Goal: Task Accomplishment & Management: Manage account settings

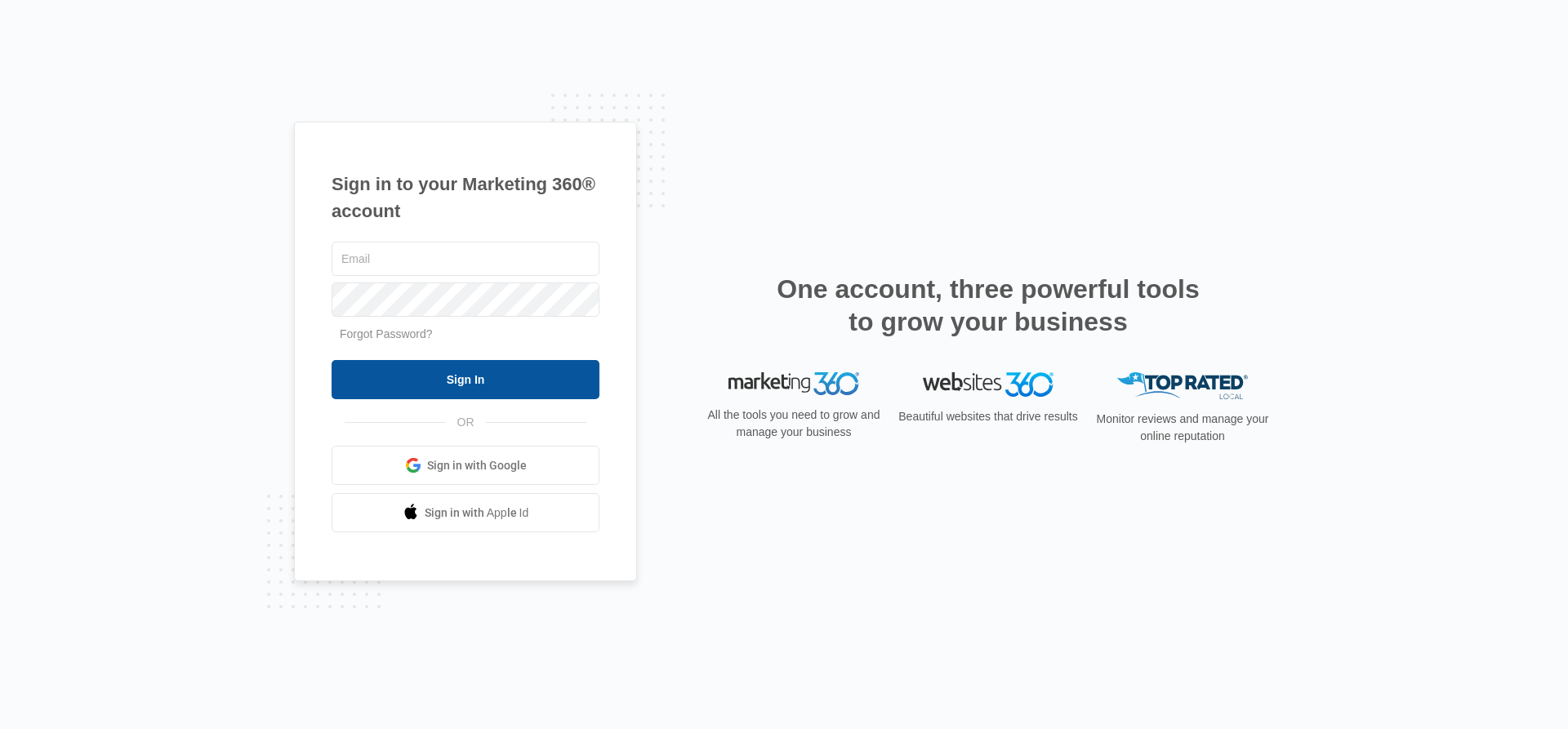
type input "[PERSON_NAME][EMAIL_ADDRESS][PERSON_NAME][DOMAIN_NAME]"
click at [458, 382] on input "Sign In" at bounding box center [465, 379] width 268 height 39
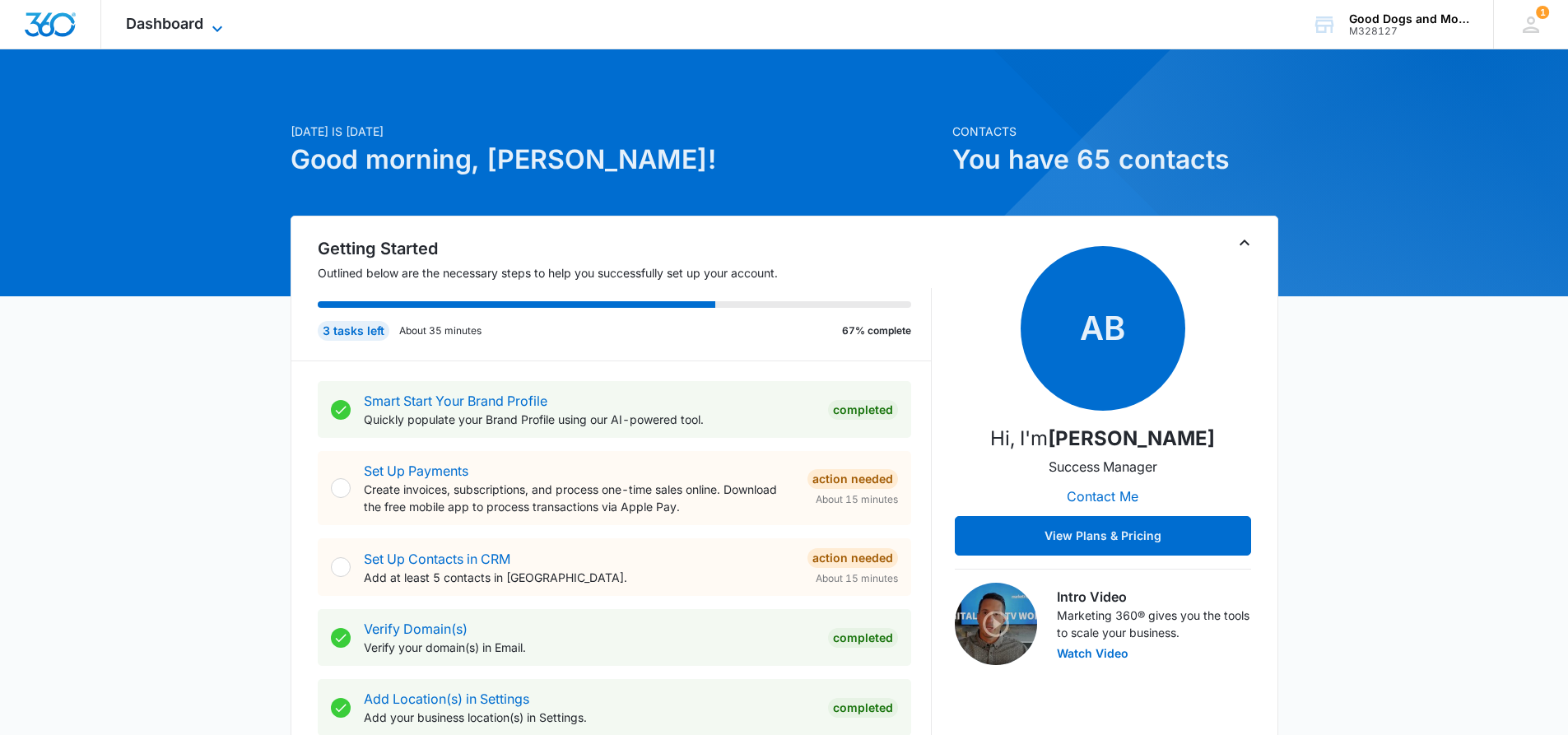
click at [219, 20] on icon at bounding box center [217, 28] width 20 height 20
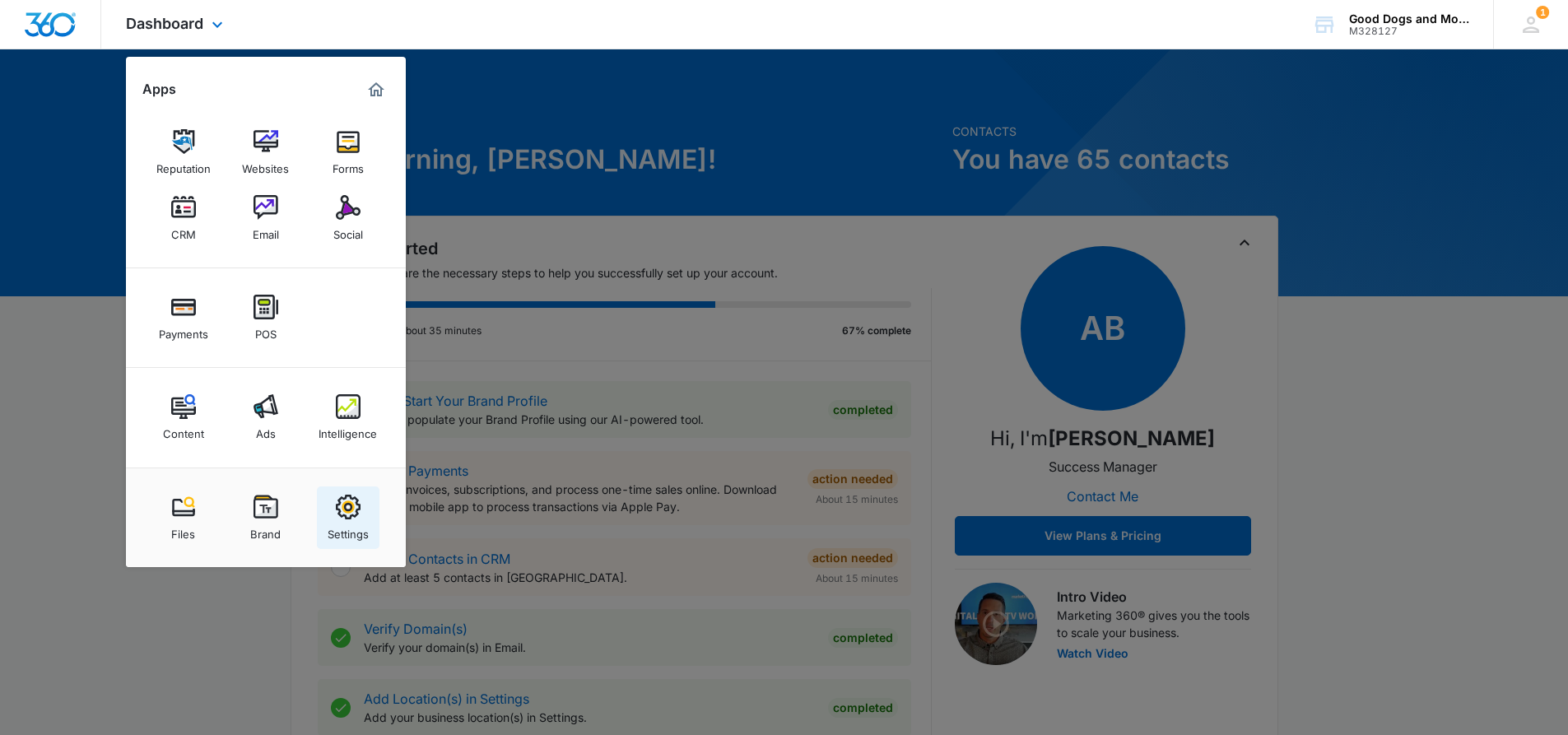
click at [350, 500] on img at bounding box center [347, 507] width 25 height 25
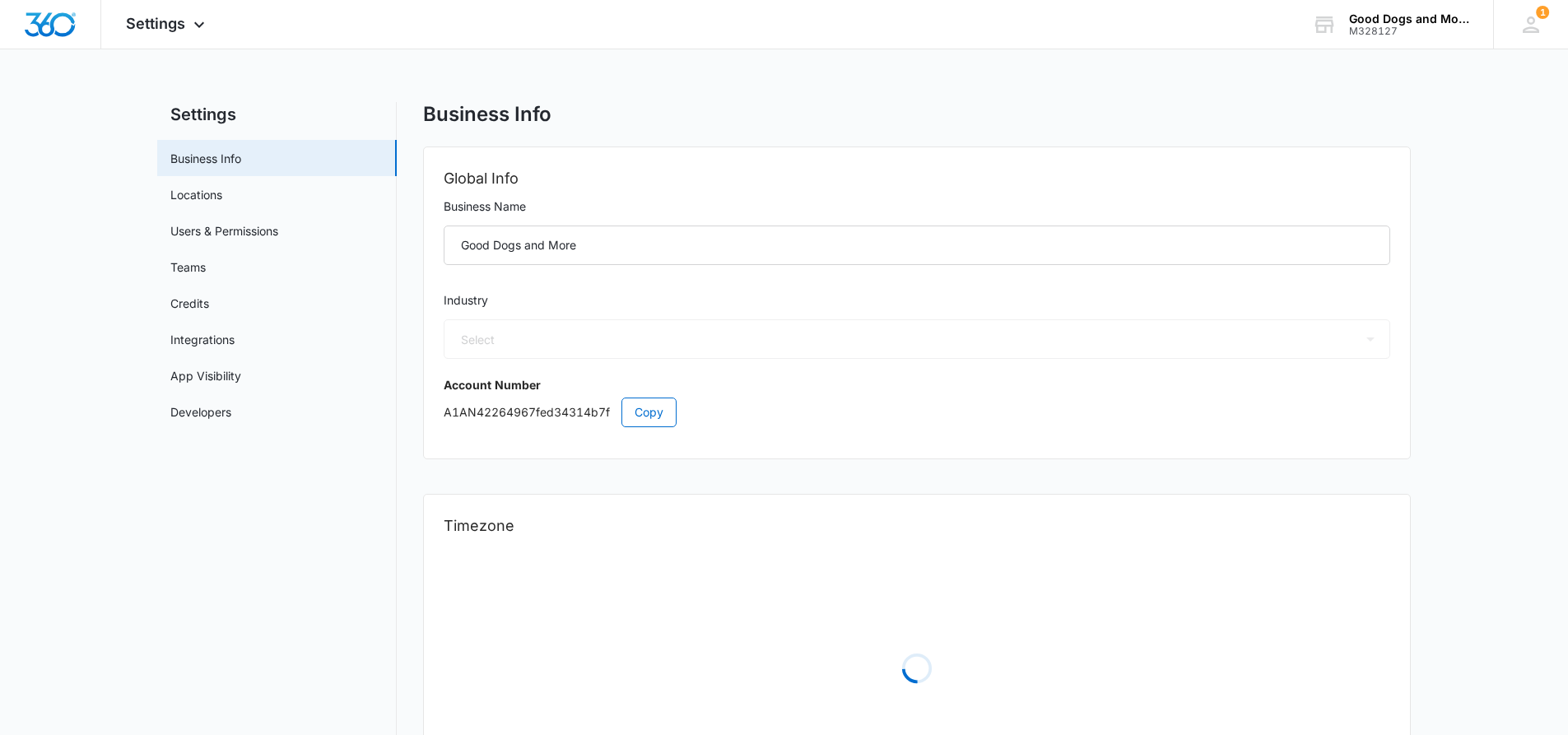
select select "11"
select select "US"
select select "America/Chicago"
click at [187, 312] on link "Credits" at bounding box center [189, 303] width 38 height 17
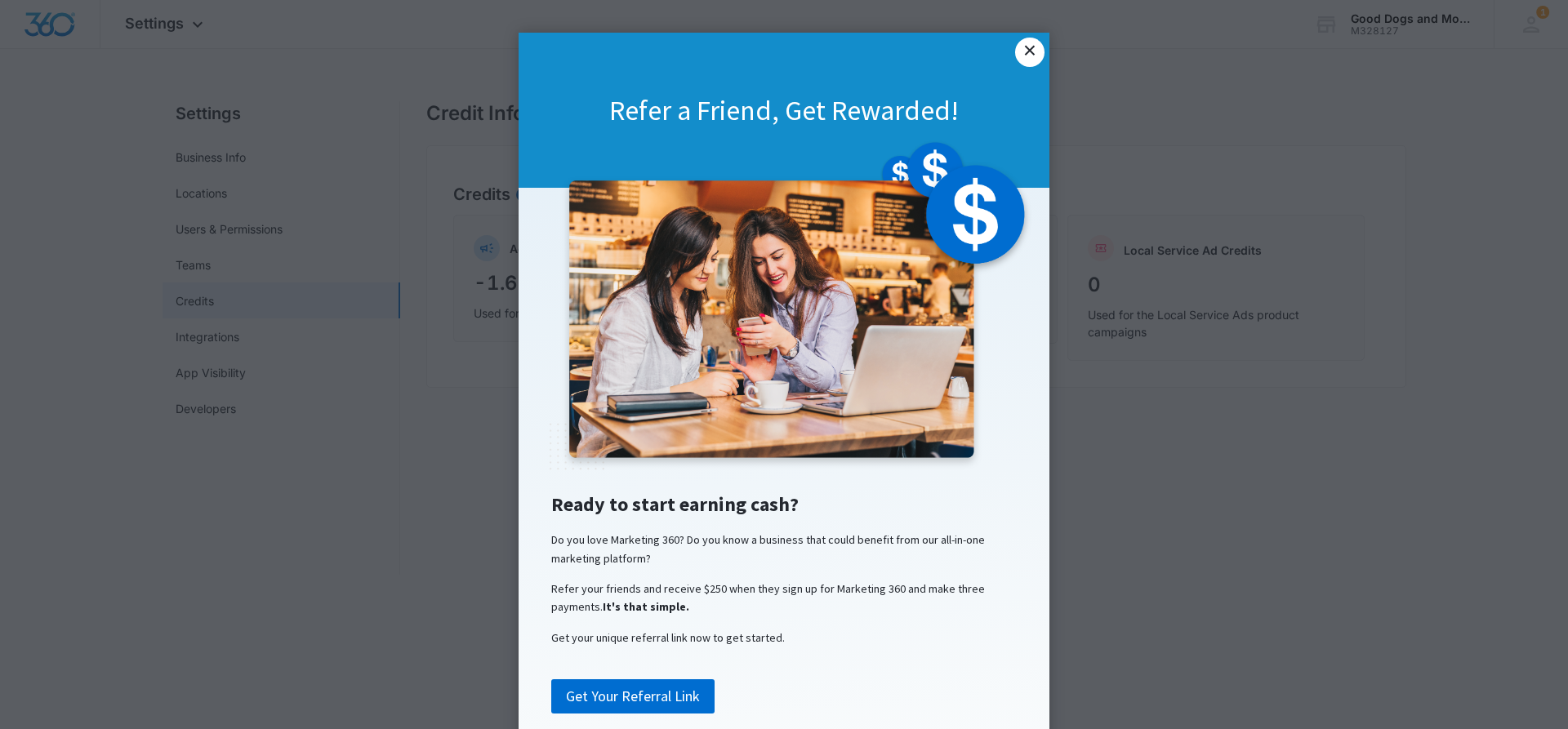
click at [1033, 44] on link "×" at bounding box center [1029, 52] width 30 height 30
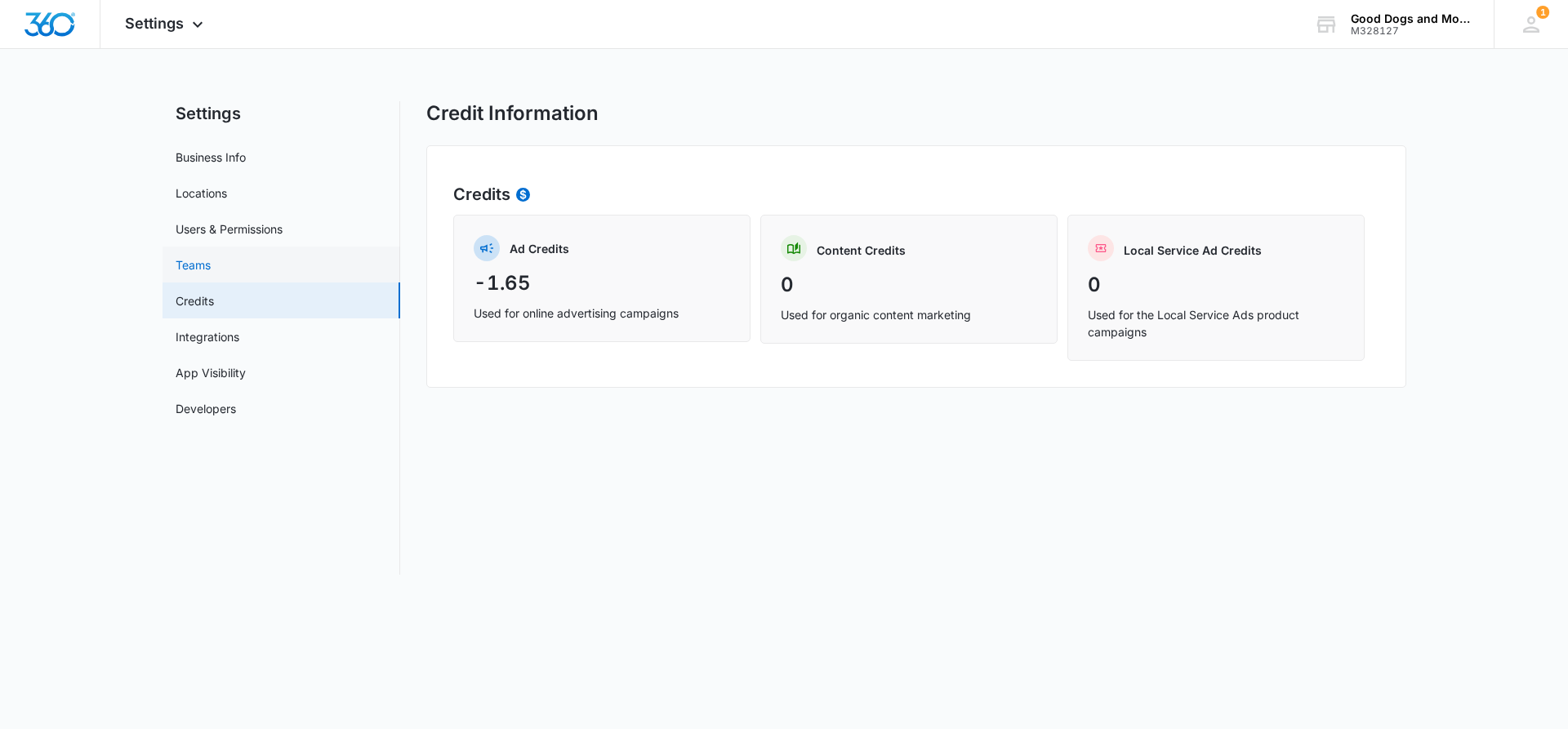
click at [194, 266] on link "Teams" at bounding box center [193, 265] width 35 height 17
click at [232, 225] on link "Users & Permissions" at bounding box center [229, 229] width 107 height 17
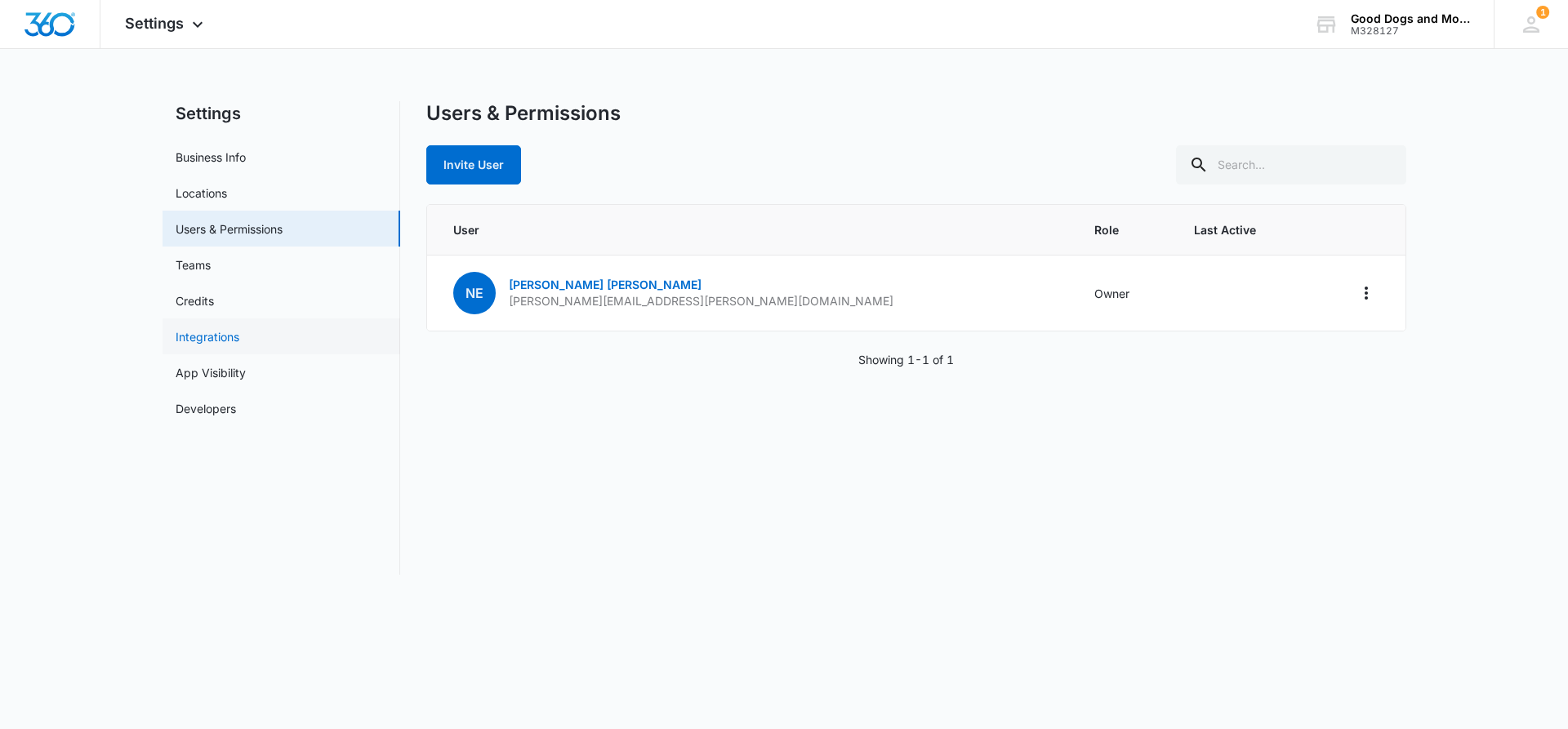
click at [187, 337] on link "Integrations" at bounding box center [207, 337] width 63 height 17
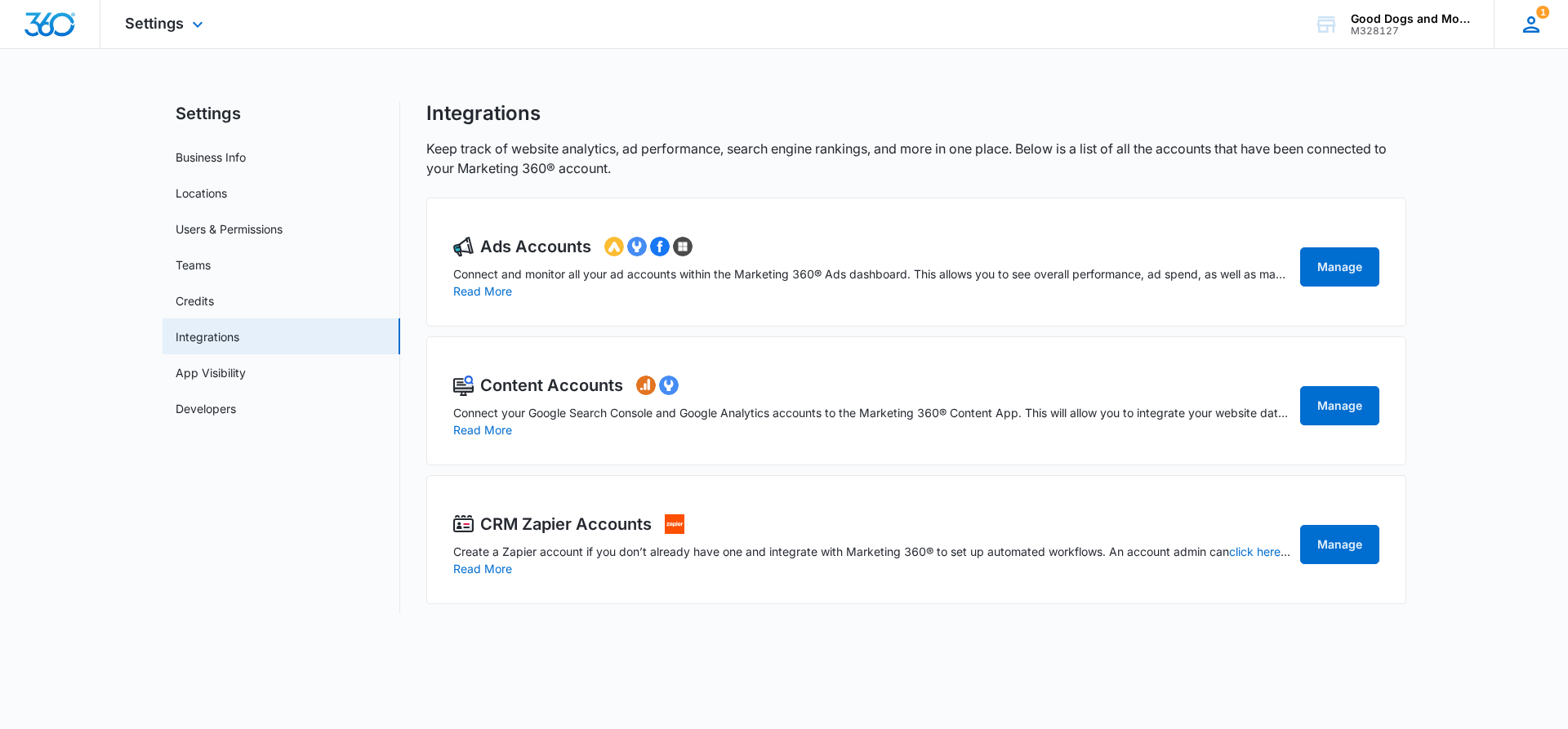
click at [1540, 16] on span "1" at bounding box center [1542, 12] width 13 height 13
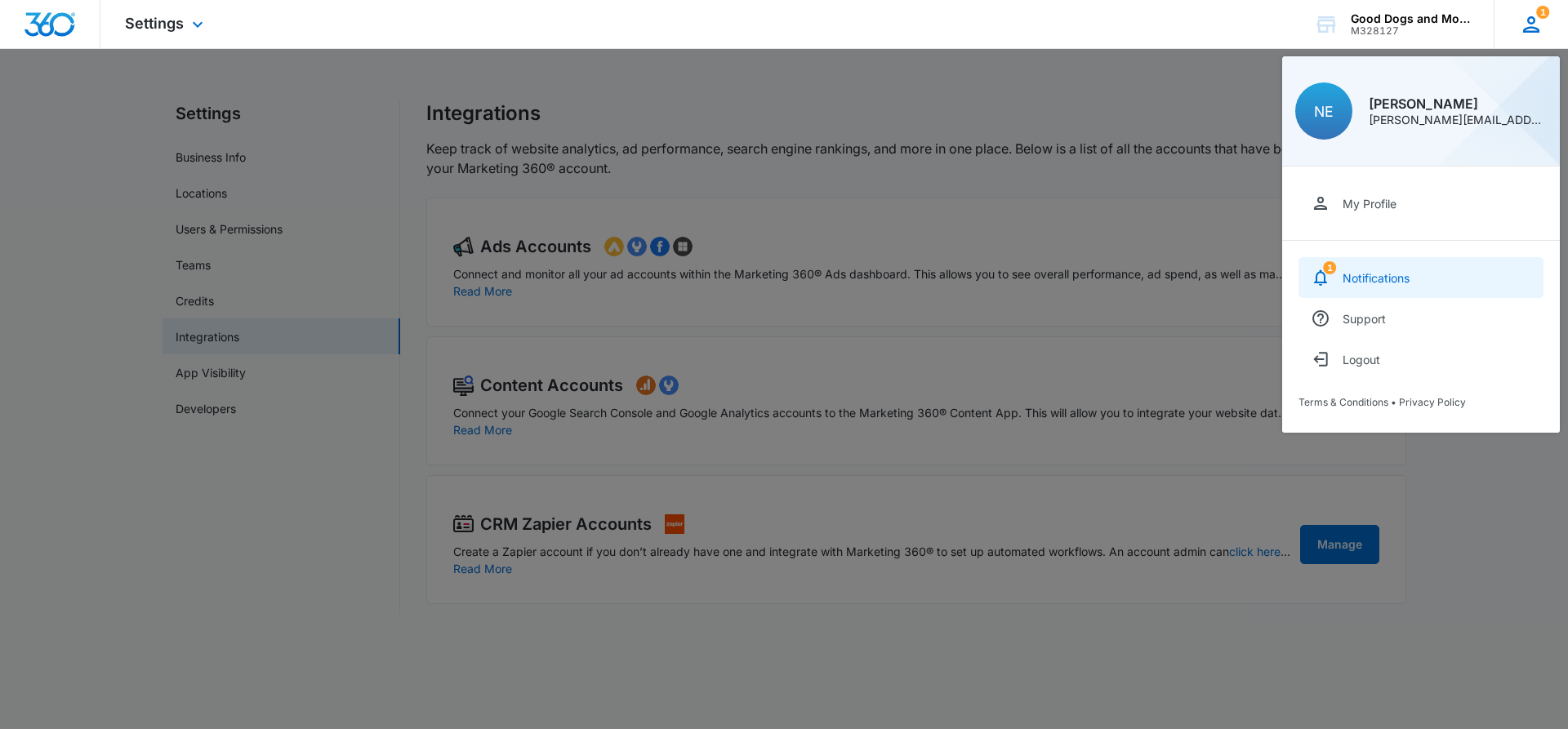
click at [1377, 269] on link "1 Notifications" at bounding box center [1421, 277] width 245 height 41
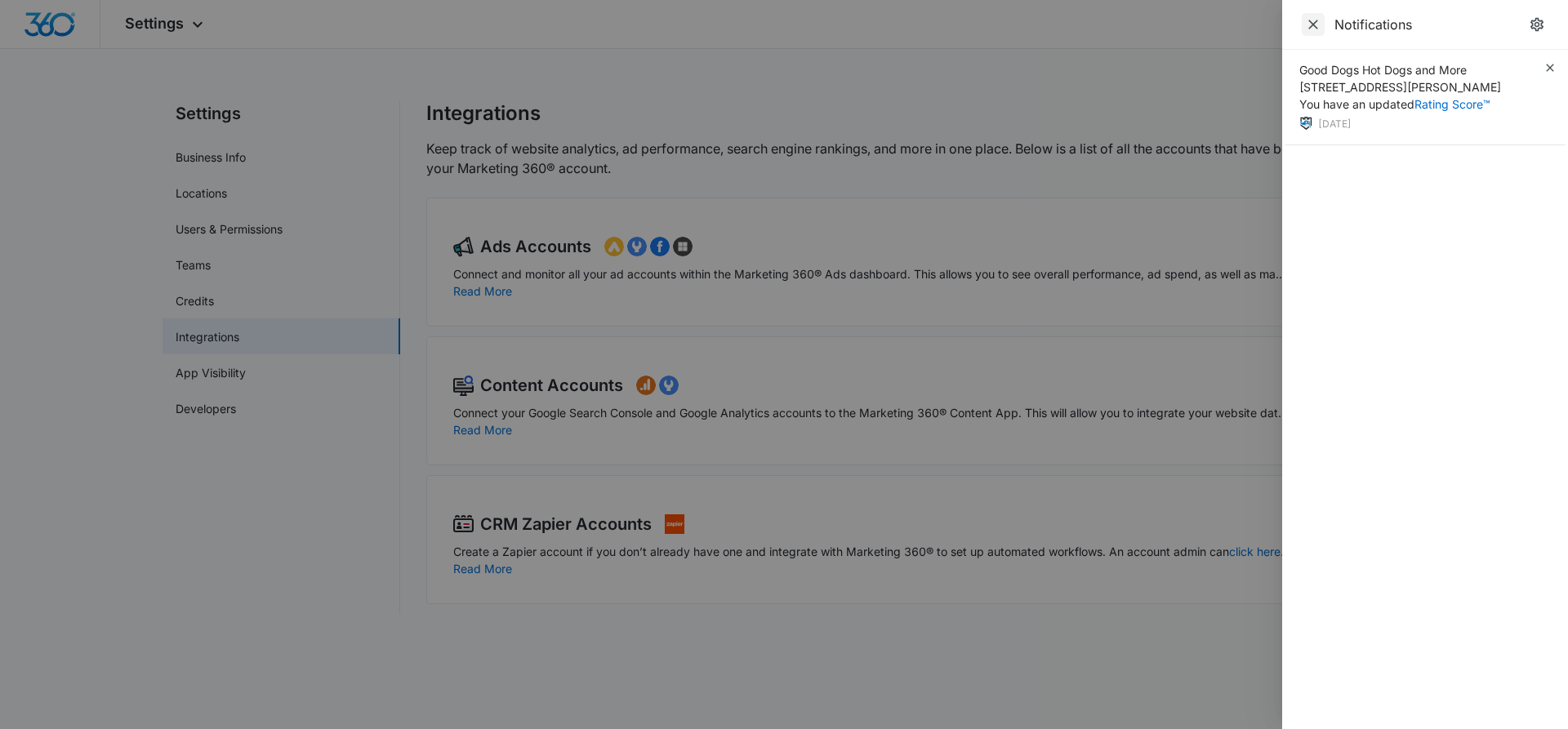
click at [1320, 30] on icon "Close" at bounding box center [1313, 24] width 16 height 16
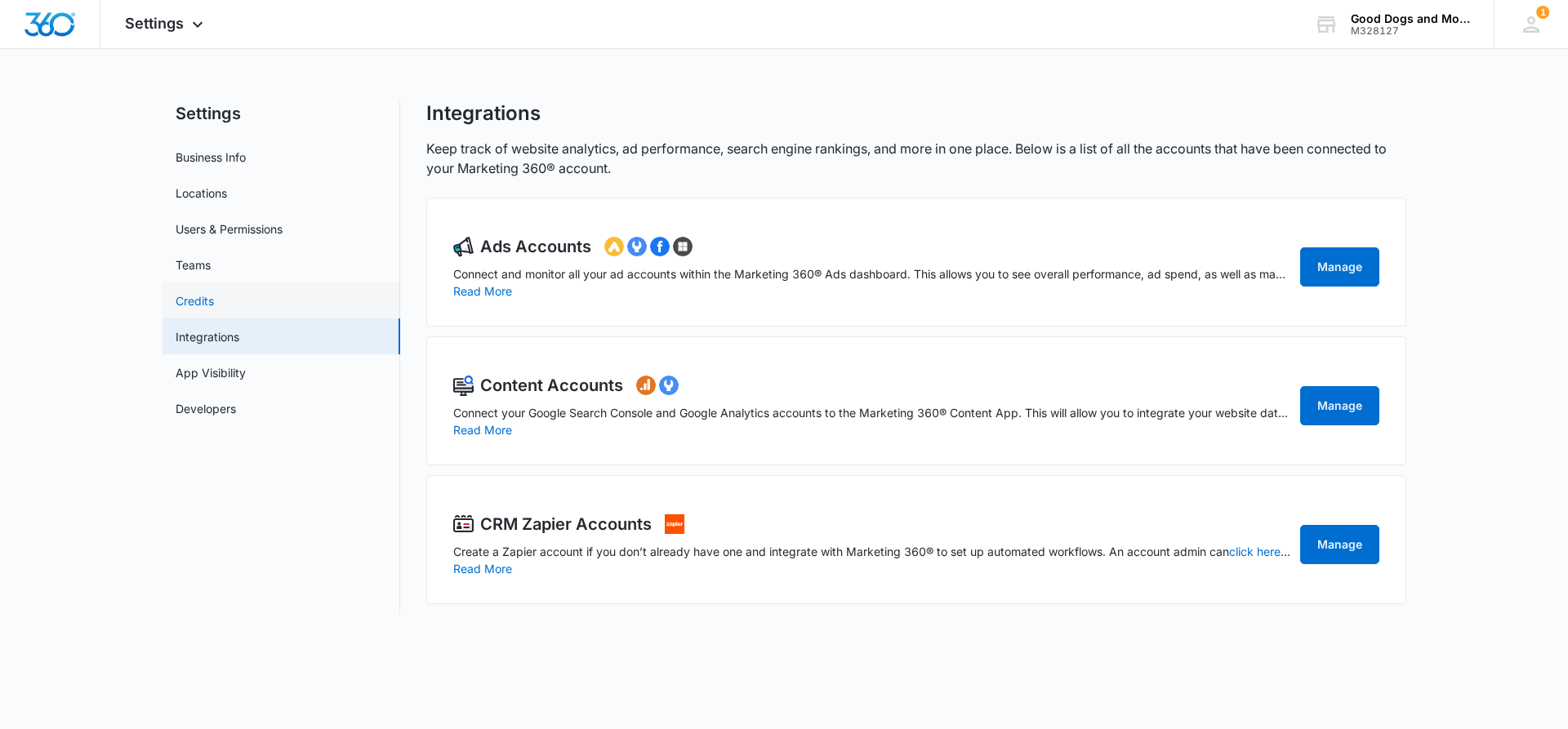
click at [197, 295] on link "Credits" at bounding box center [194, 301] width 38 height 17
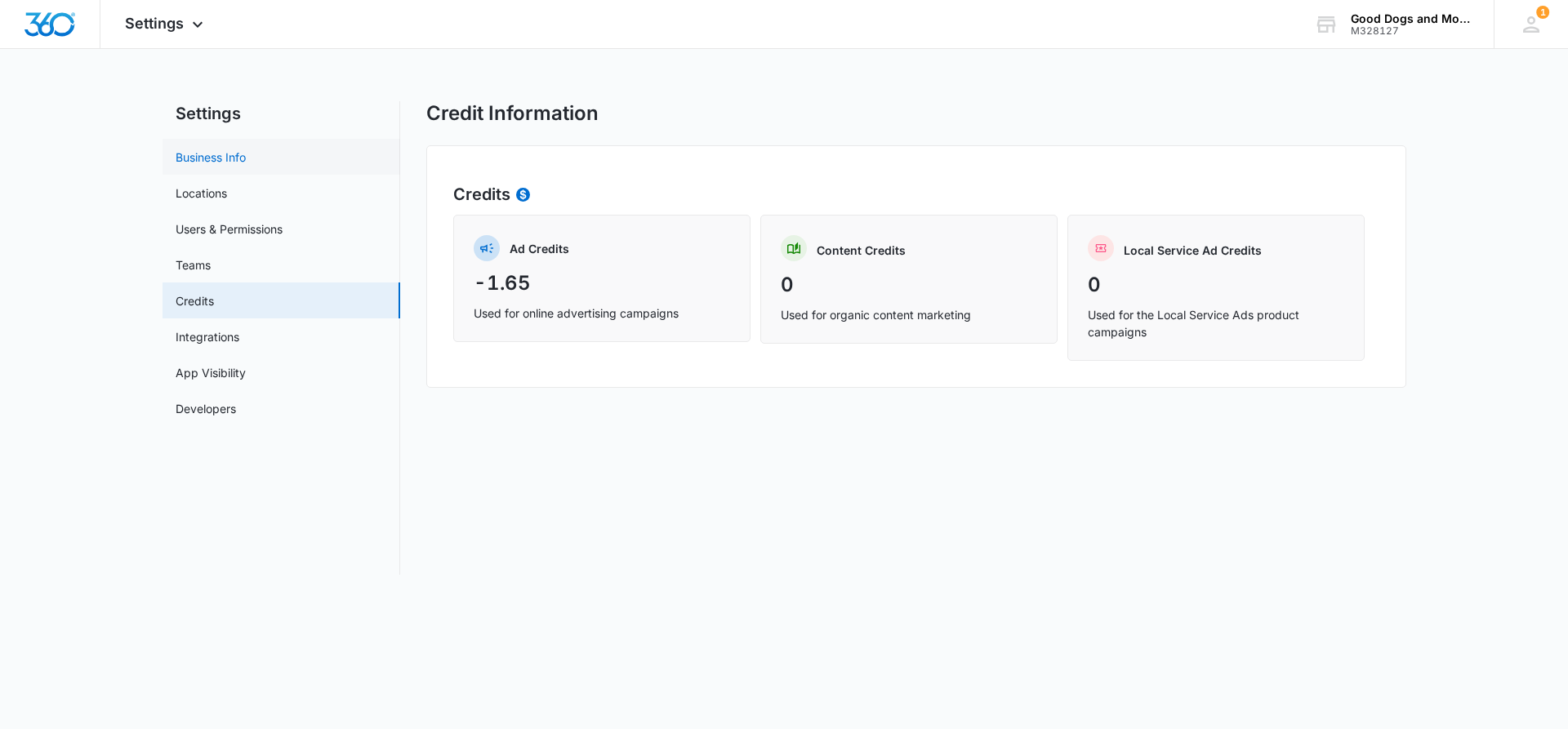
click at [193, 151] on link "Business Info" at bounding box center [210, 157] width 70 height 17
select select "11"
select select "US"
select select "America/Chicago"
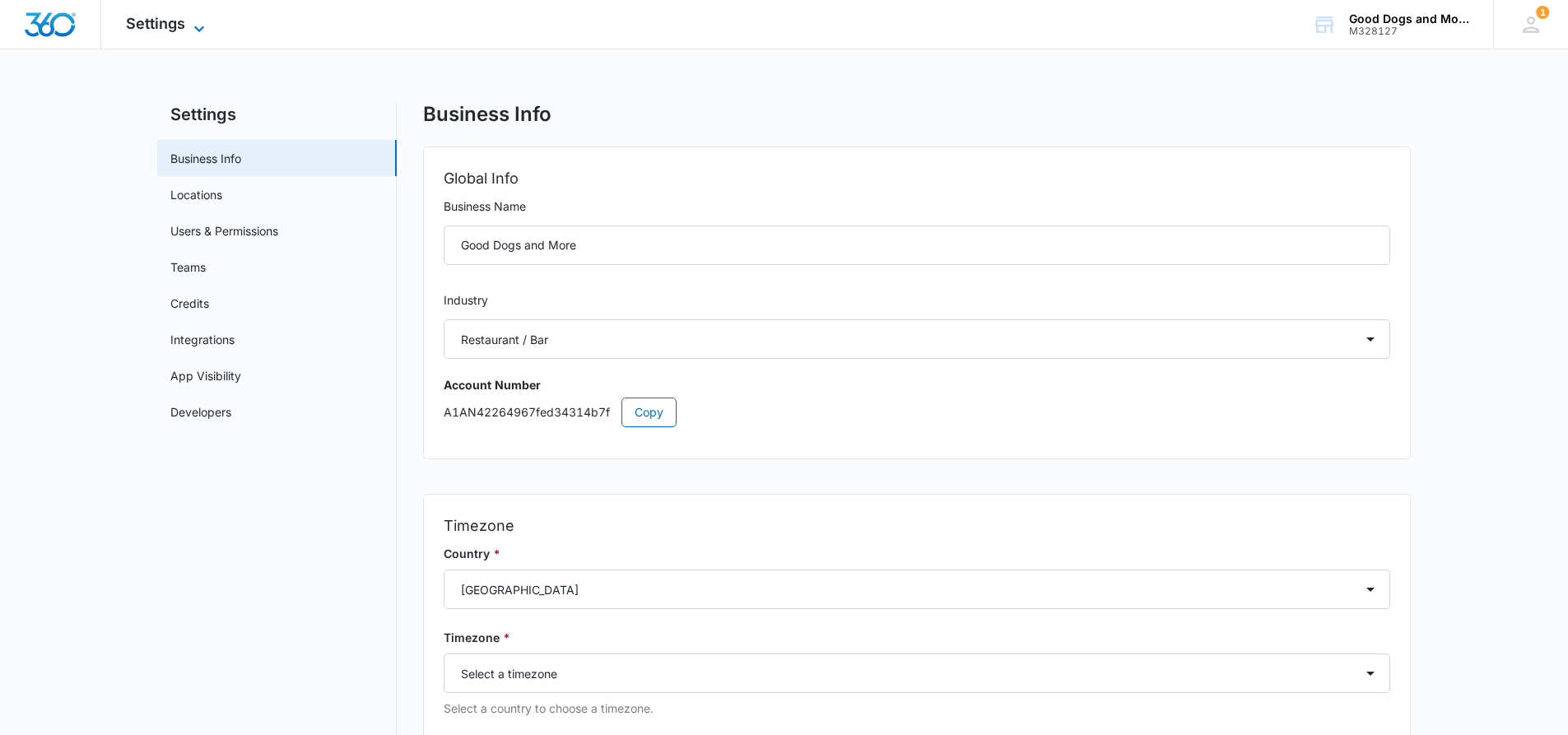
click at [203, 17] on div "Settings Apps Reputation Websites Forms CRM Email Social Payments POS Content A…" at bounding box center [168, 24] width 133 height 49
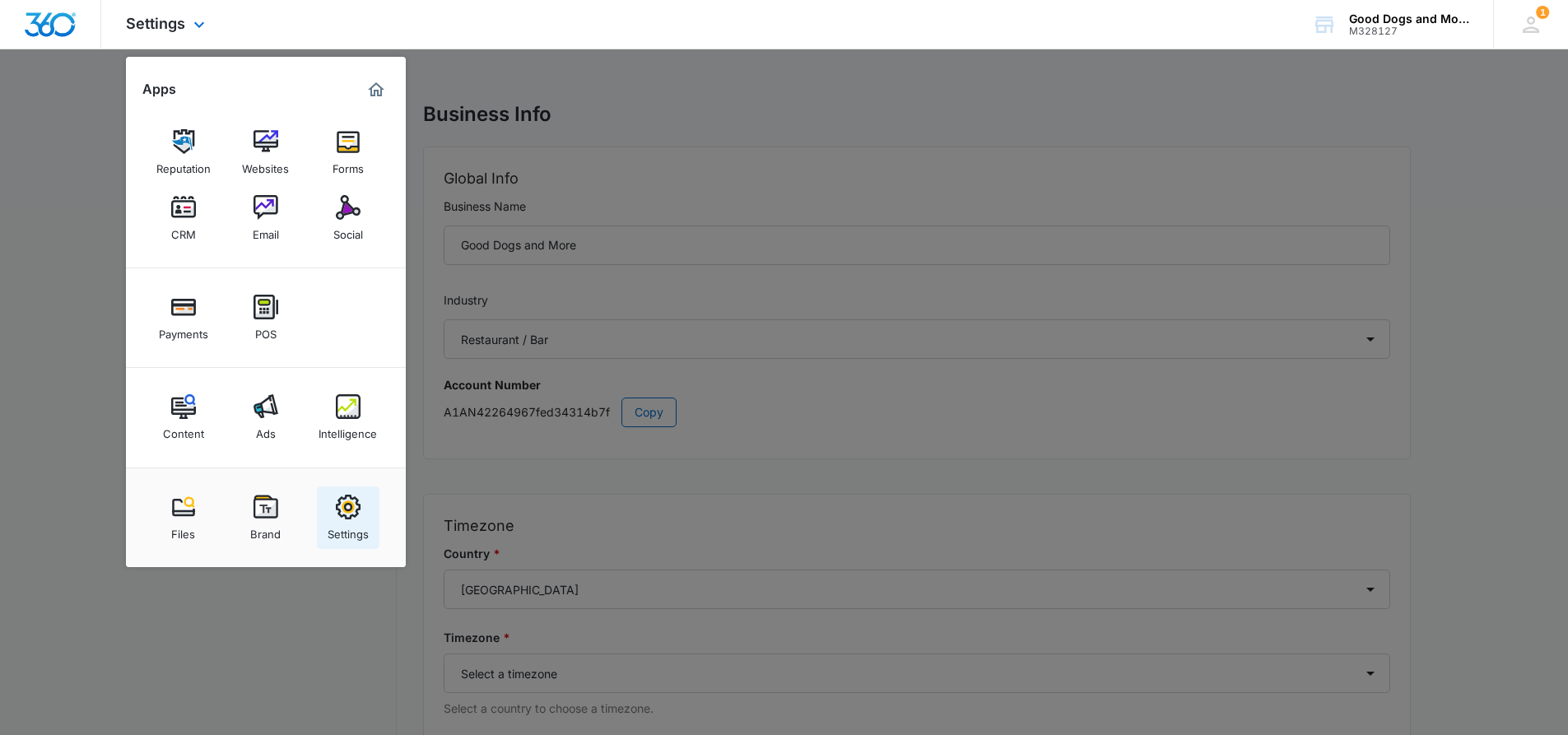
click at [342, 510] on img at bounding box center [347, 507] width 25 height 25
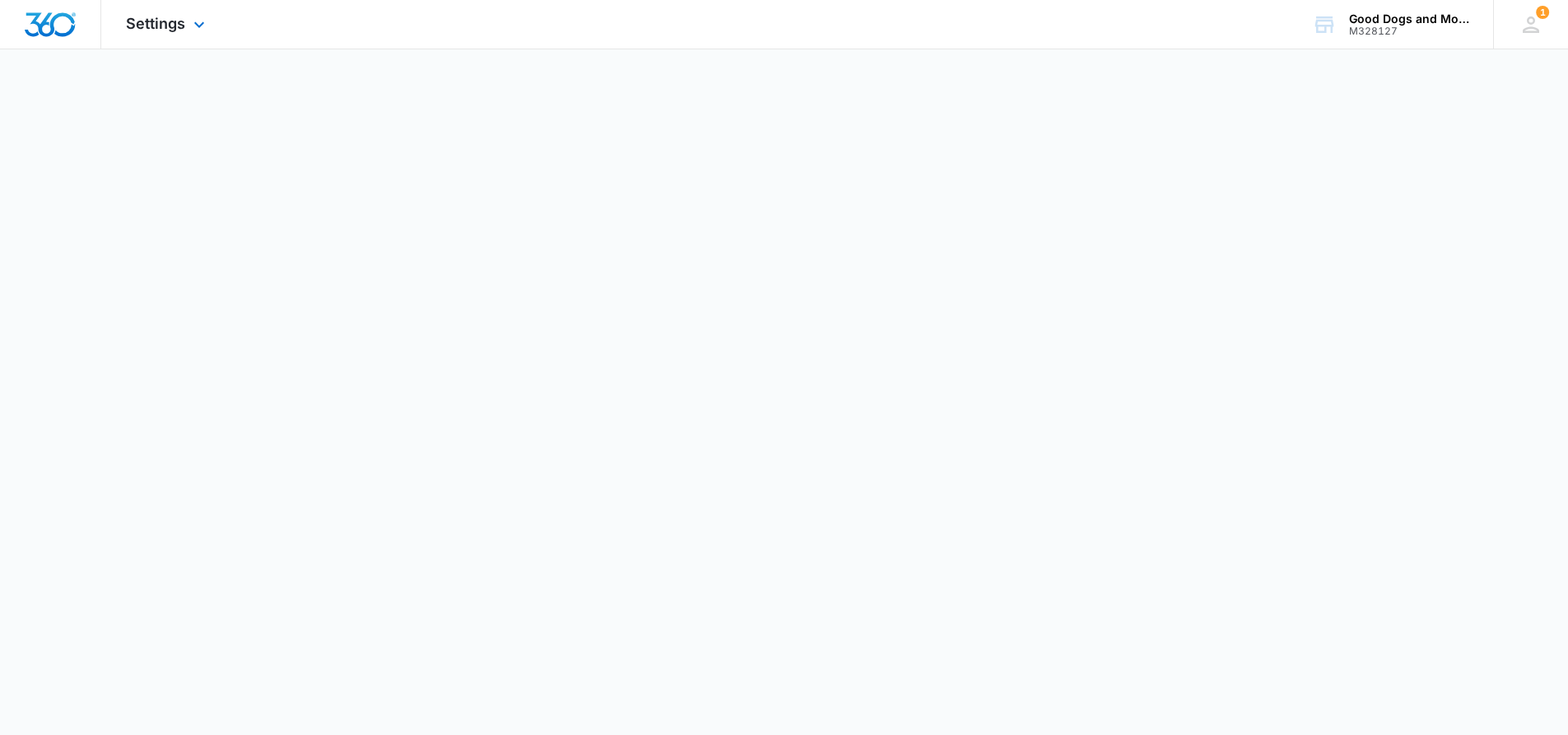
select select "11"
select select "US"
select select "America/Chicago"
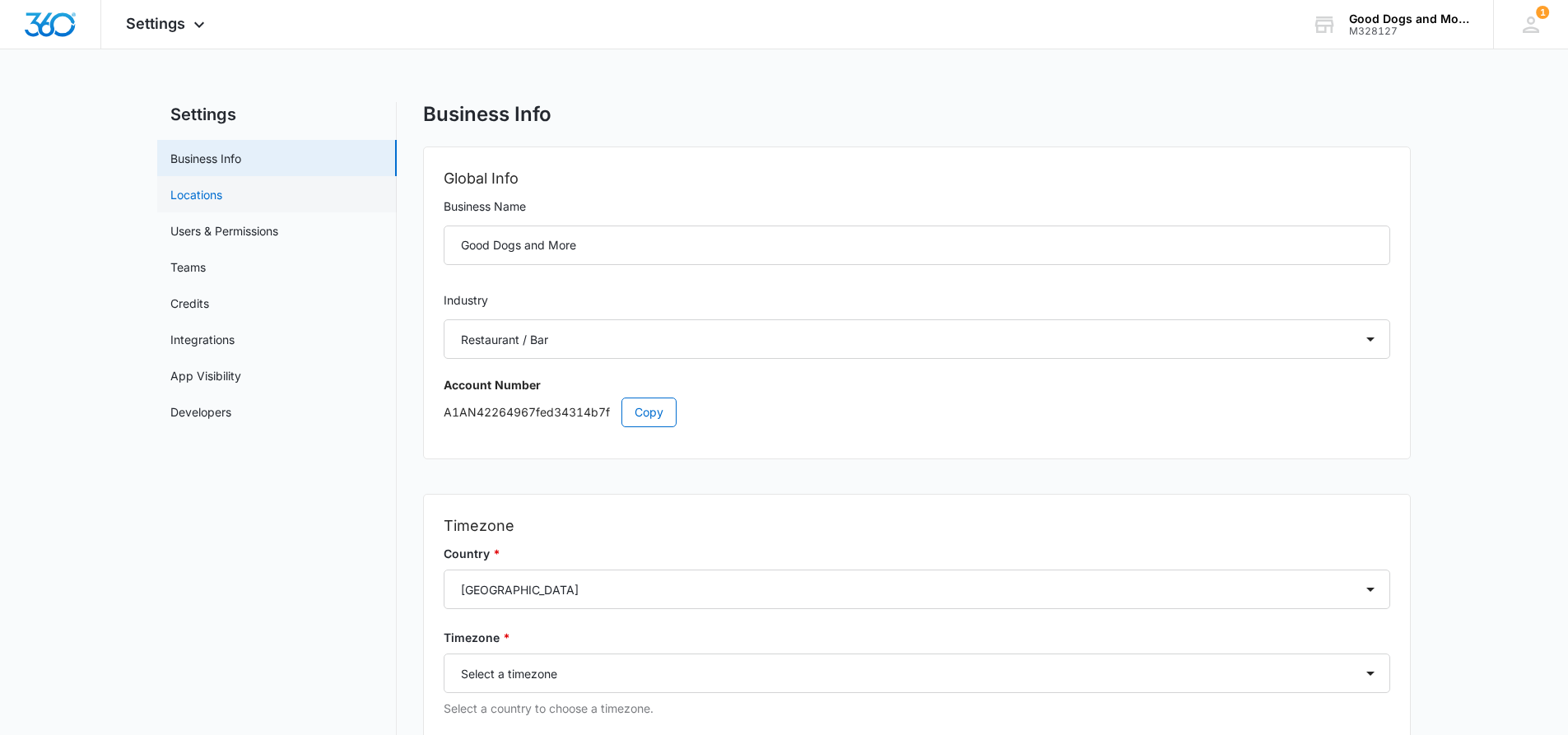
click at [183, 192] on link "Locations" at bounding box center [196, 194] width 52 height 17
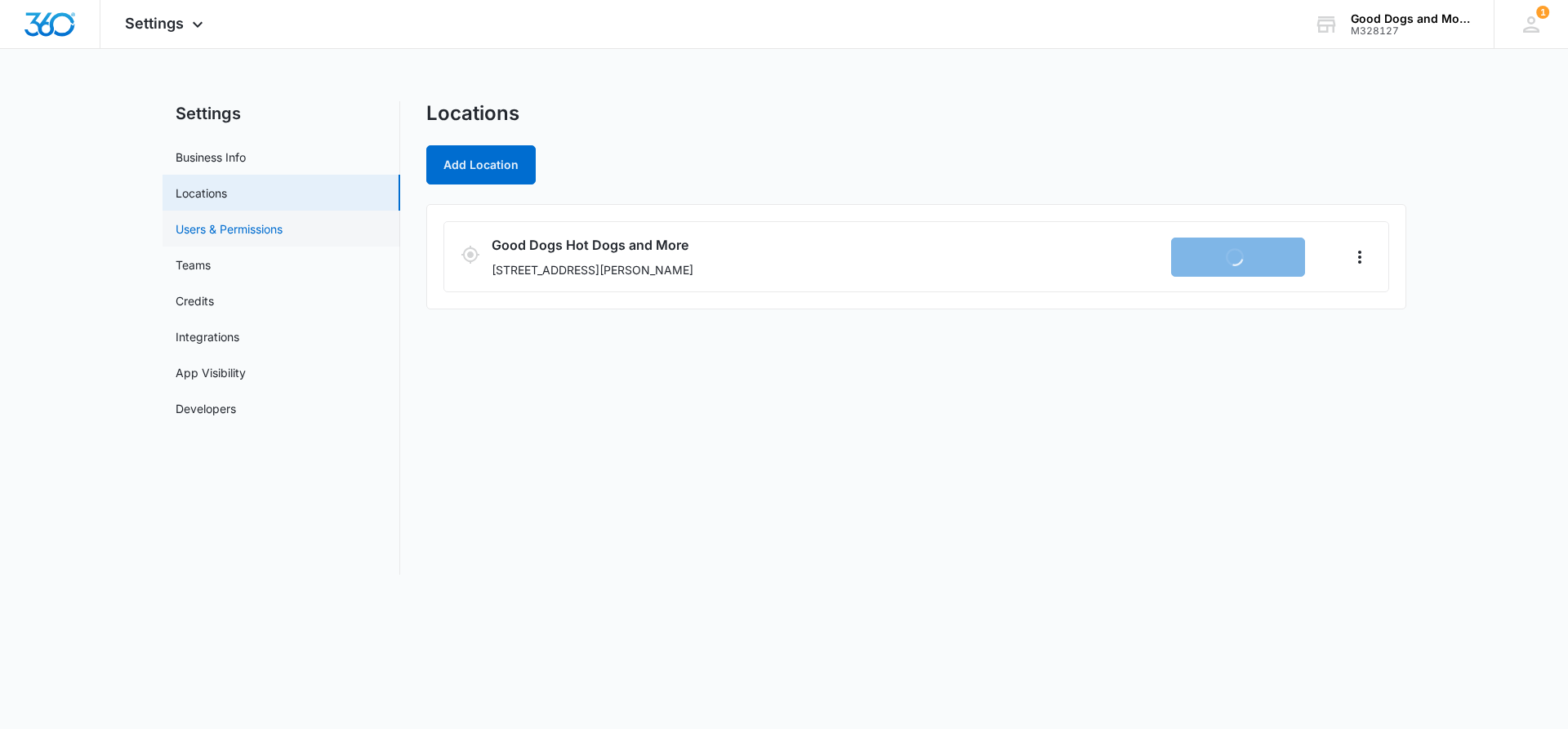
click at [189, 231] on link "Users & Permissions" at bounding box center [229, 229] width 107 height 17
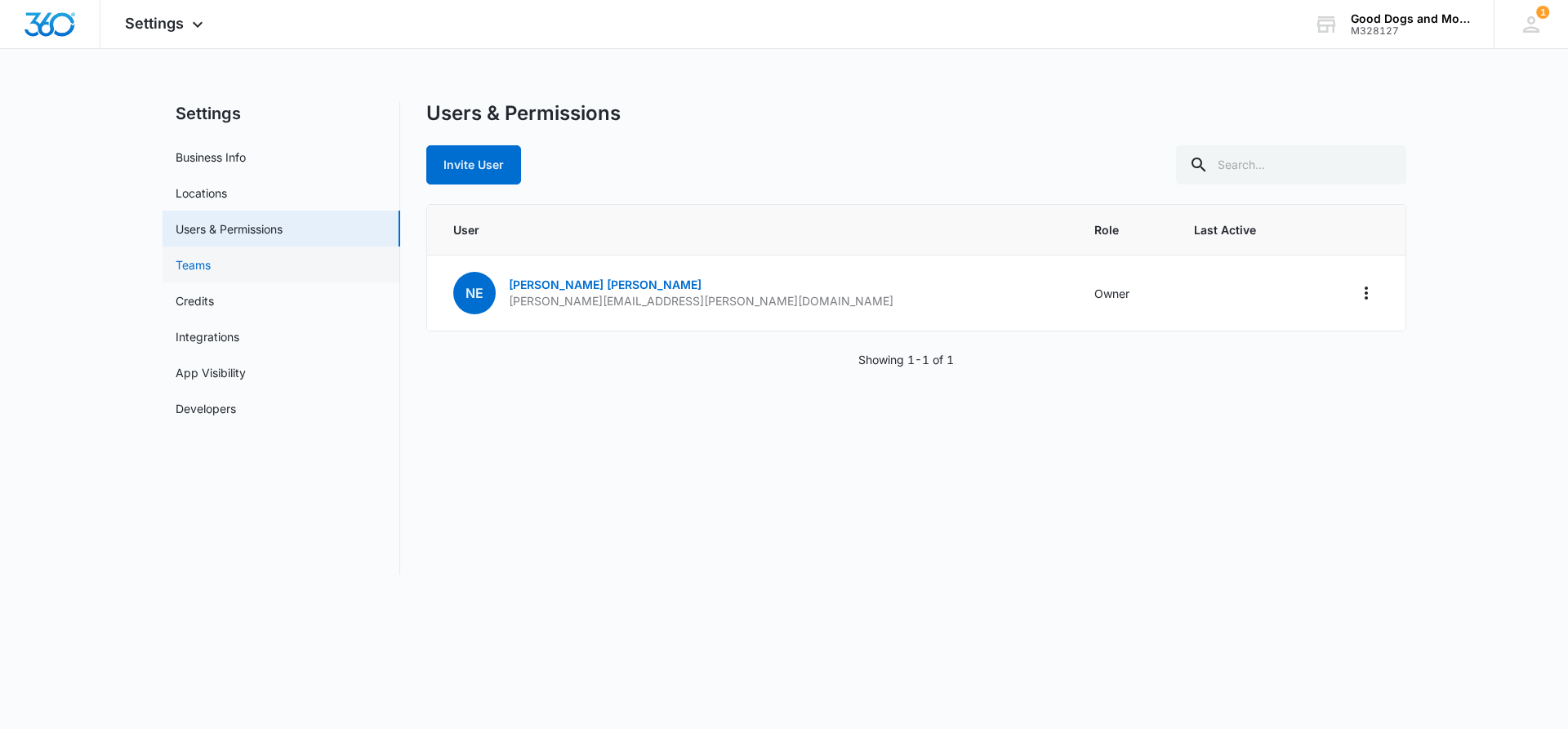
click at [192, 262] on link "Teams" at bounding box center [193, 265] width 35 height 17
click at [195, 302] on link "Credits" at bounding box center [194, 301] width 38 height 17
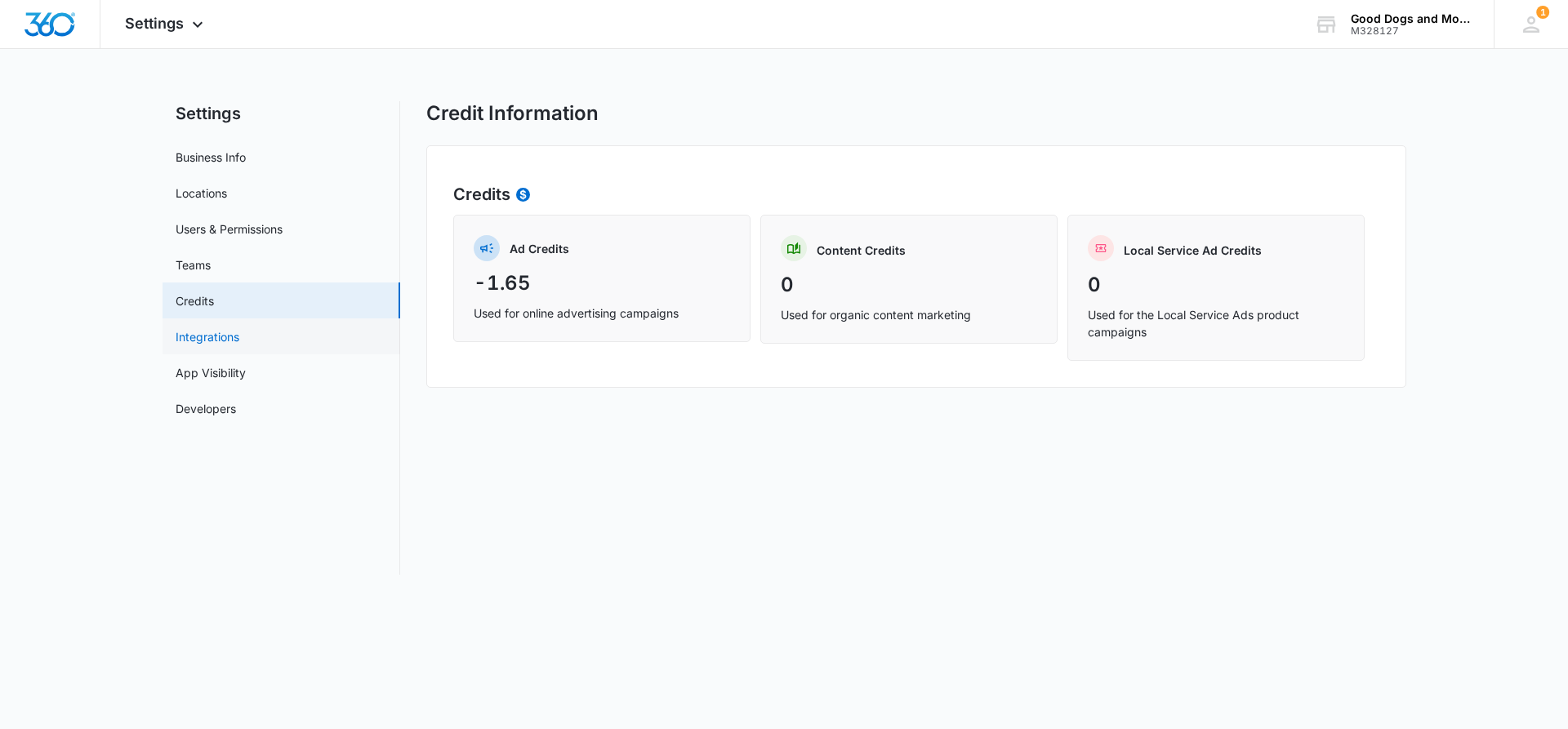
click at [202, 330] on link "Integrations" at bounding box center [207, 337] width 63 height 17
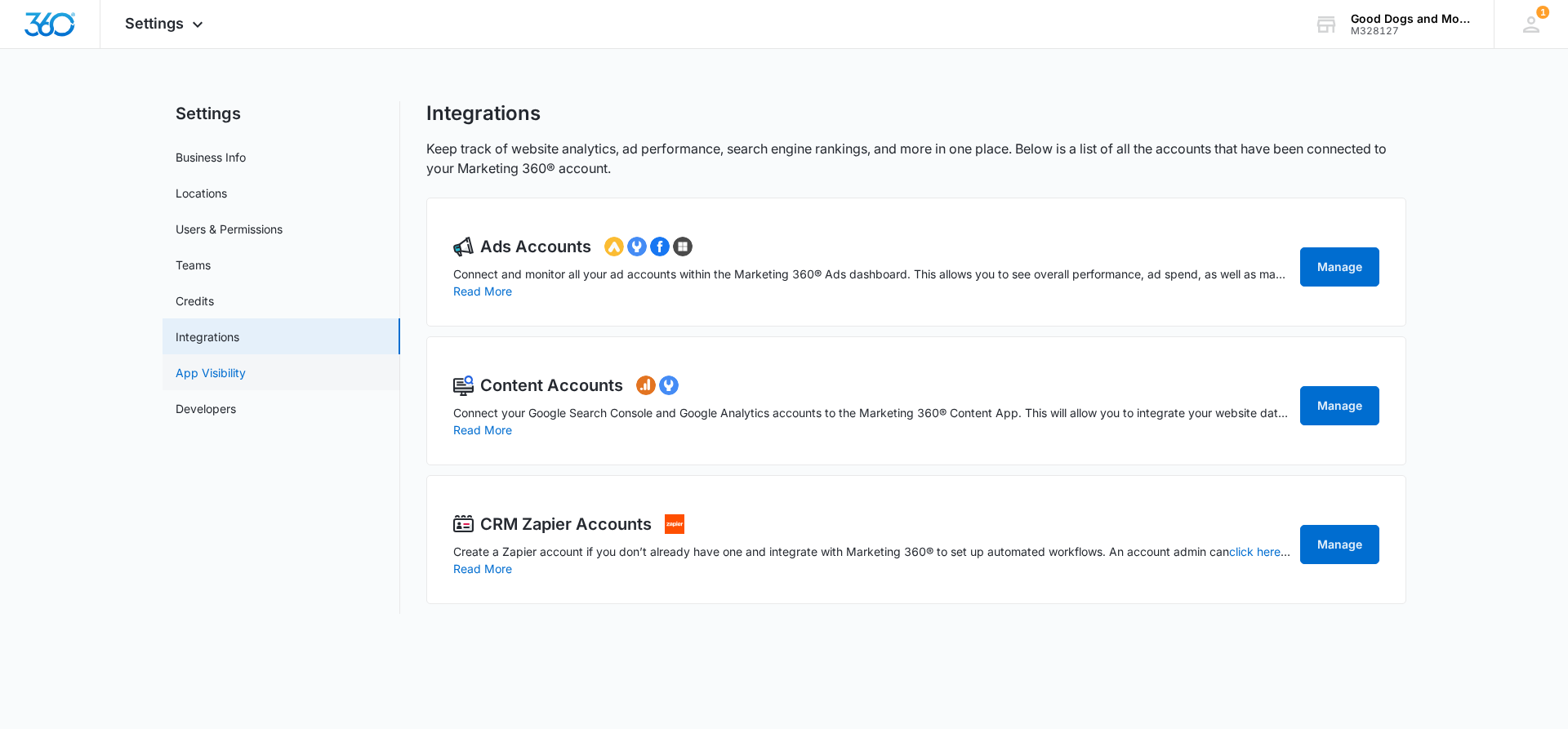
click at [210, 367] on link "App Visibility" at bounding box center [210, 373] width 70 height 17
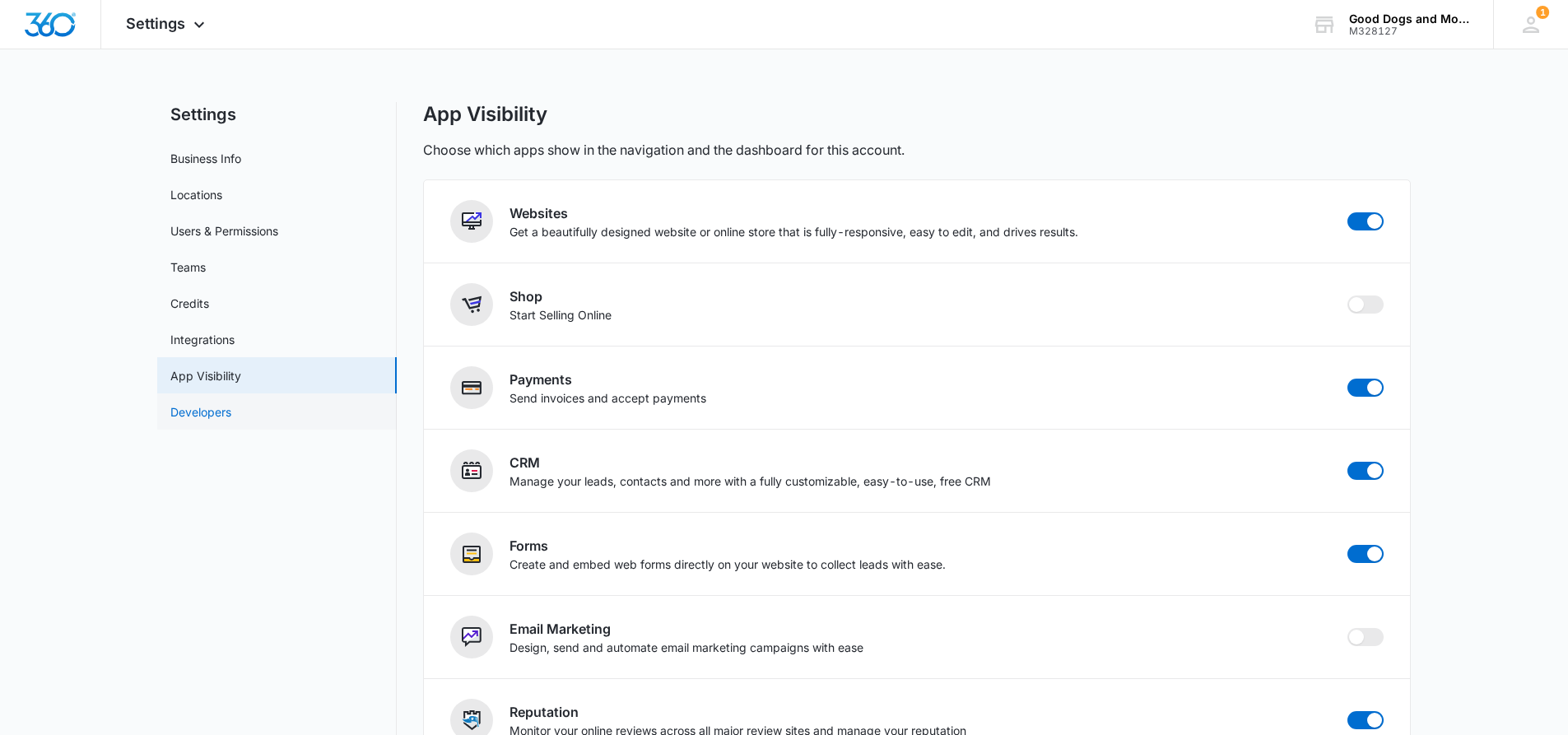
click at [198, 421] on link "Developers" at bounding box center [201, 412] width 61 height 17
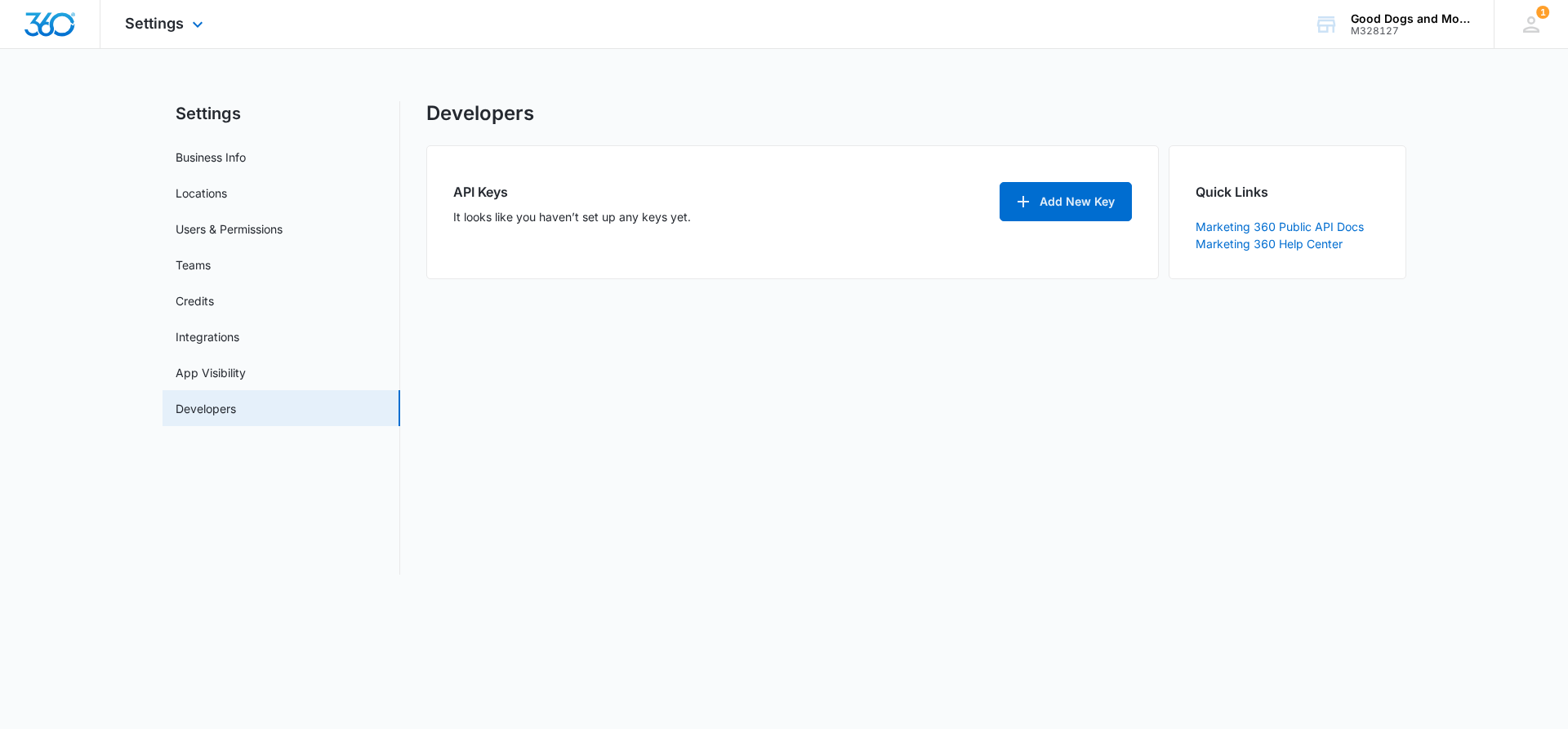
click at [46, 26] on img "Dashboard" at bounding box center [50, 24] width 52 height 24
